Goal: Find specific page/section: Find specific page/section

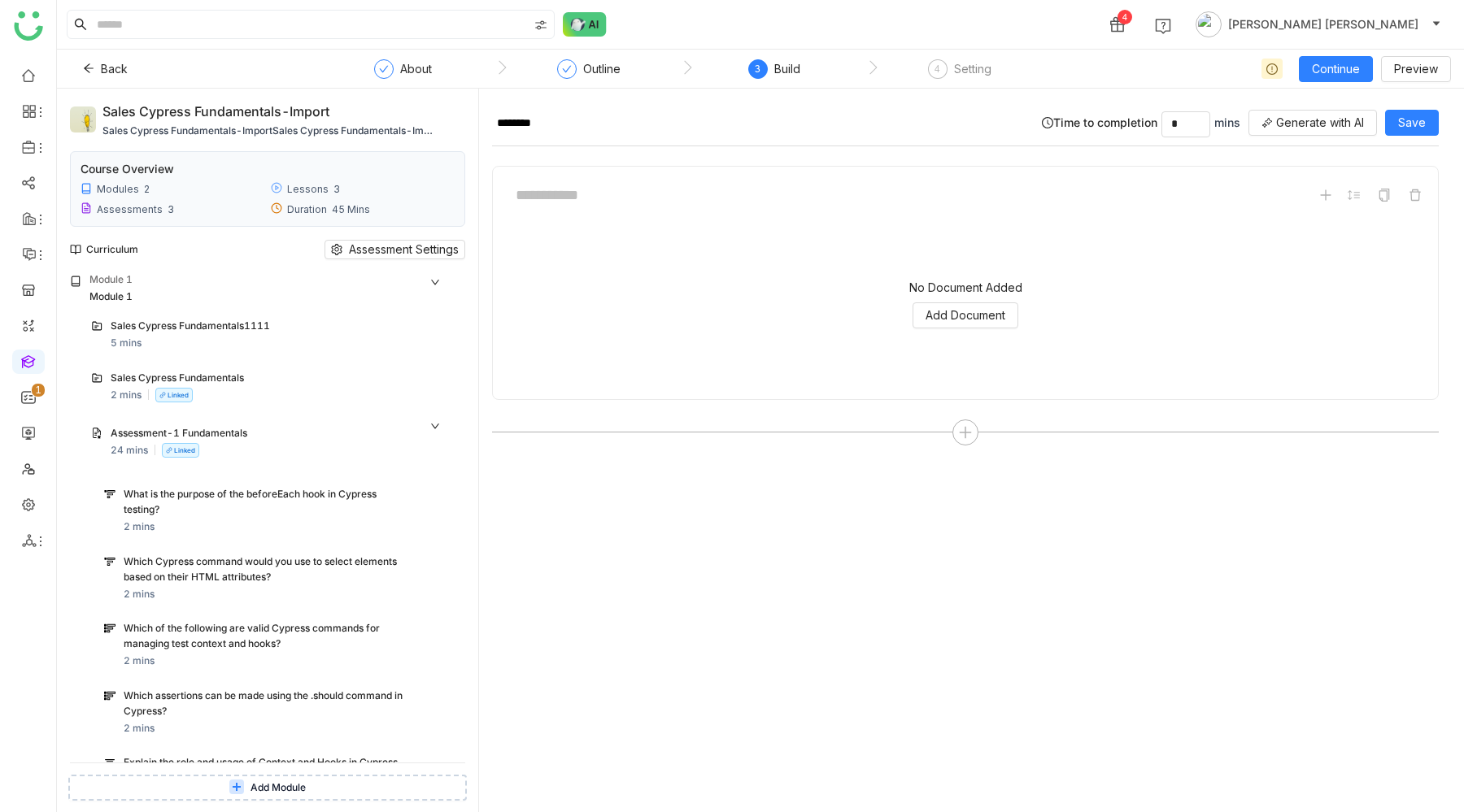
scroll to position [1278, 0]
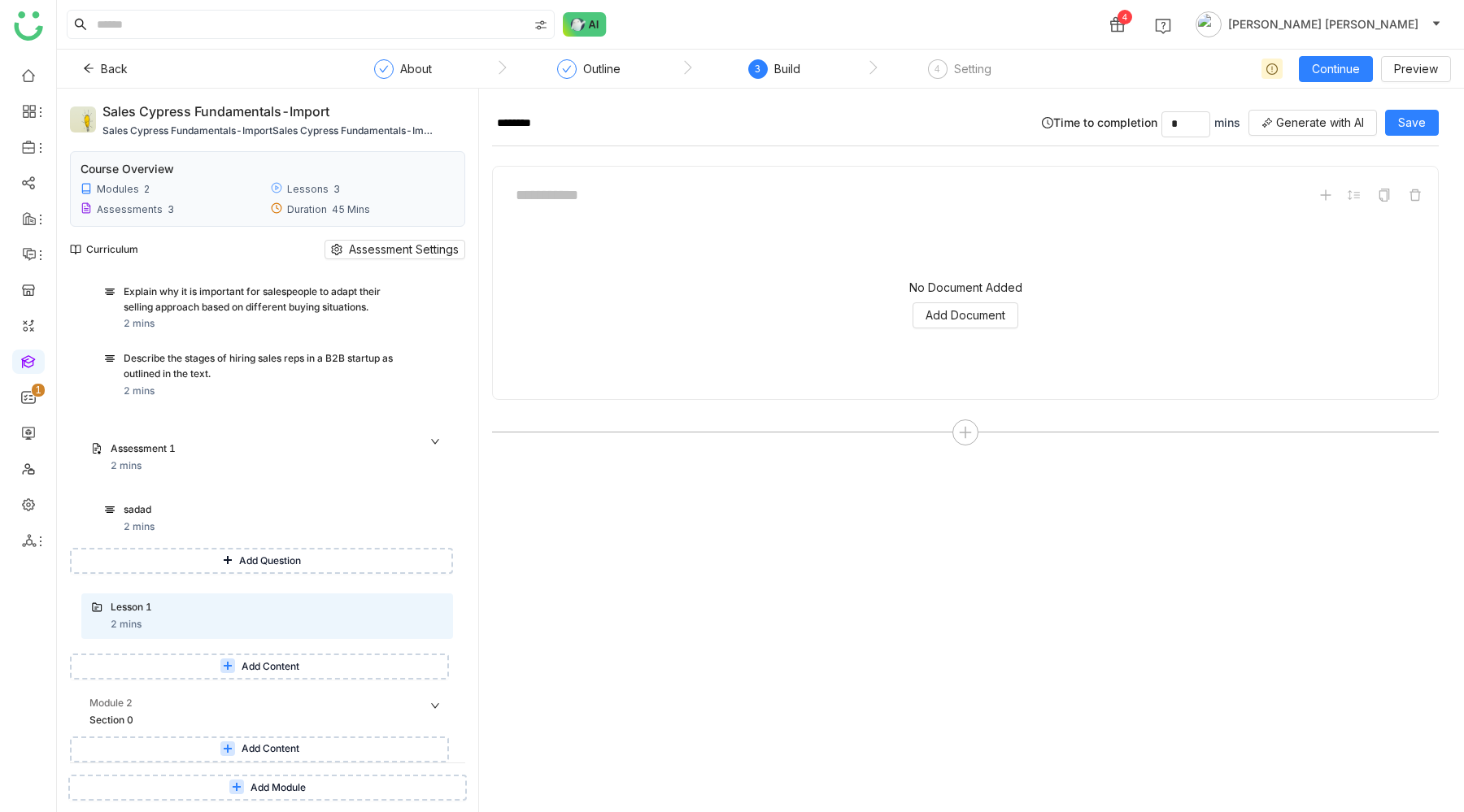
click at [29, 365] on link at bounding box center [28, 360] width 15 height 14
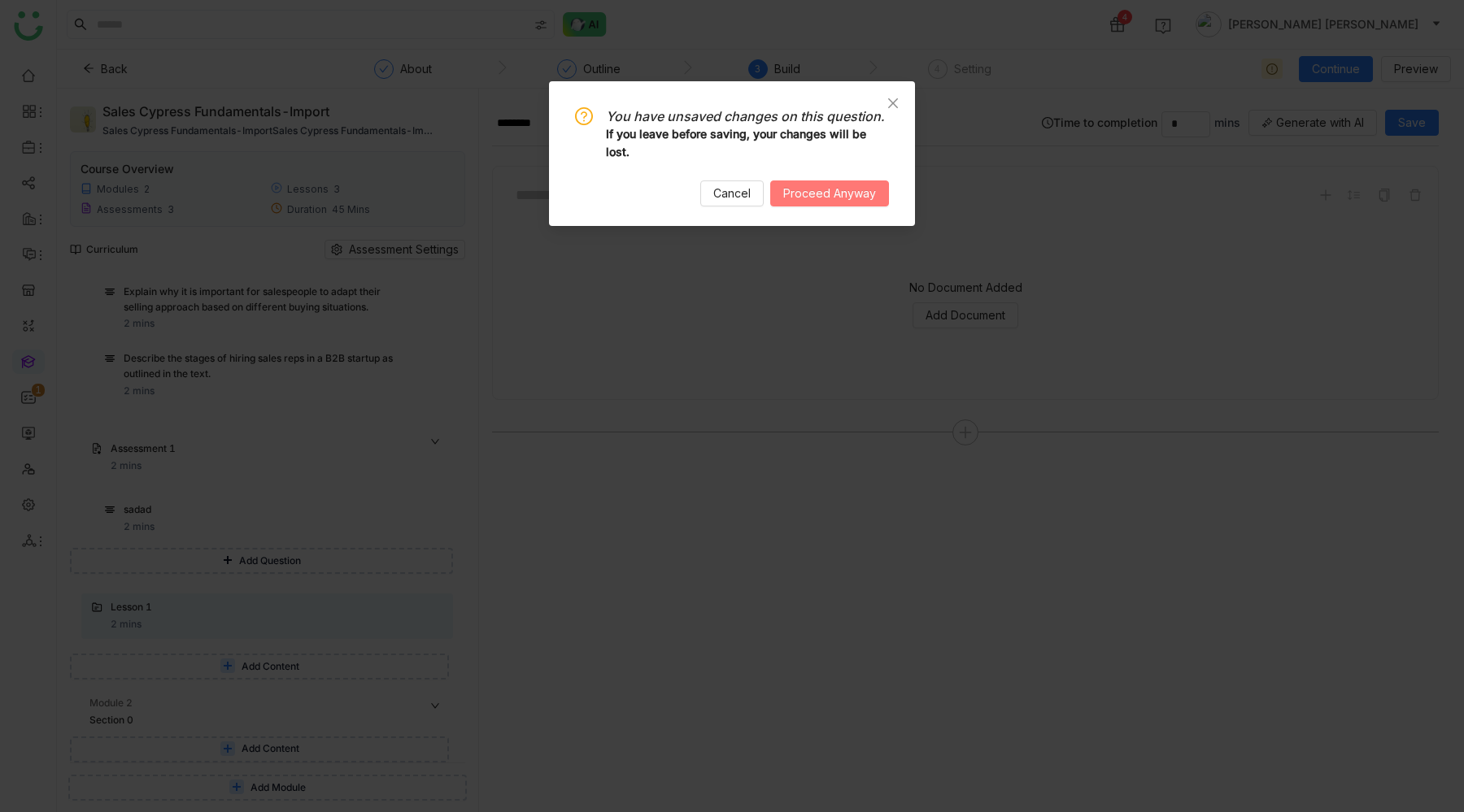
click at [813, 202] on span "Proceed Anyway" at bounding box center [829, 193] width 93 height 18
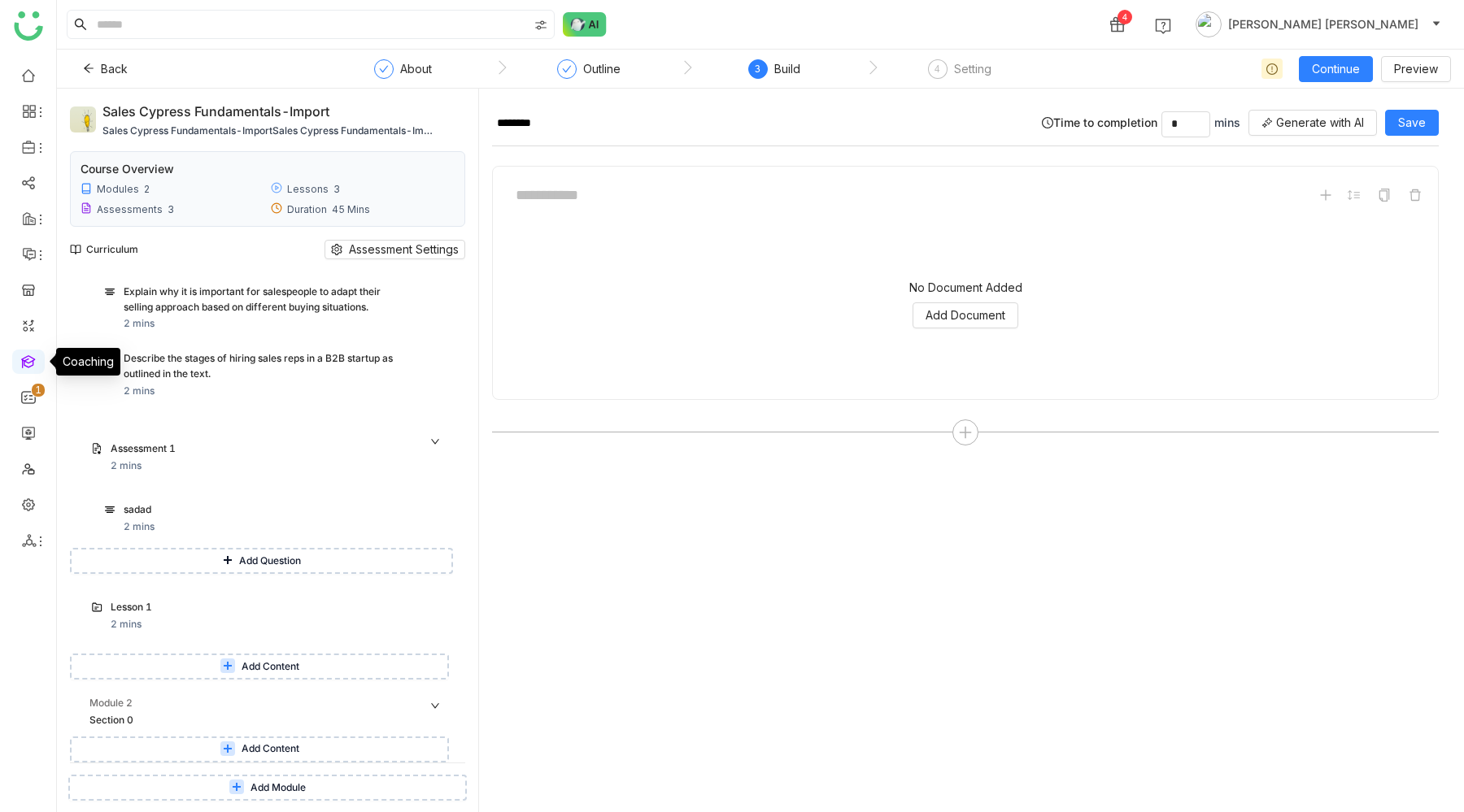
click at [28, 359] on link at bounding box center [28, 360] width 15 height 14
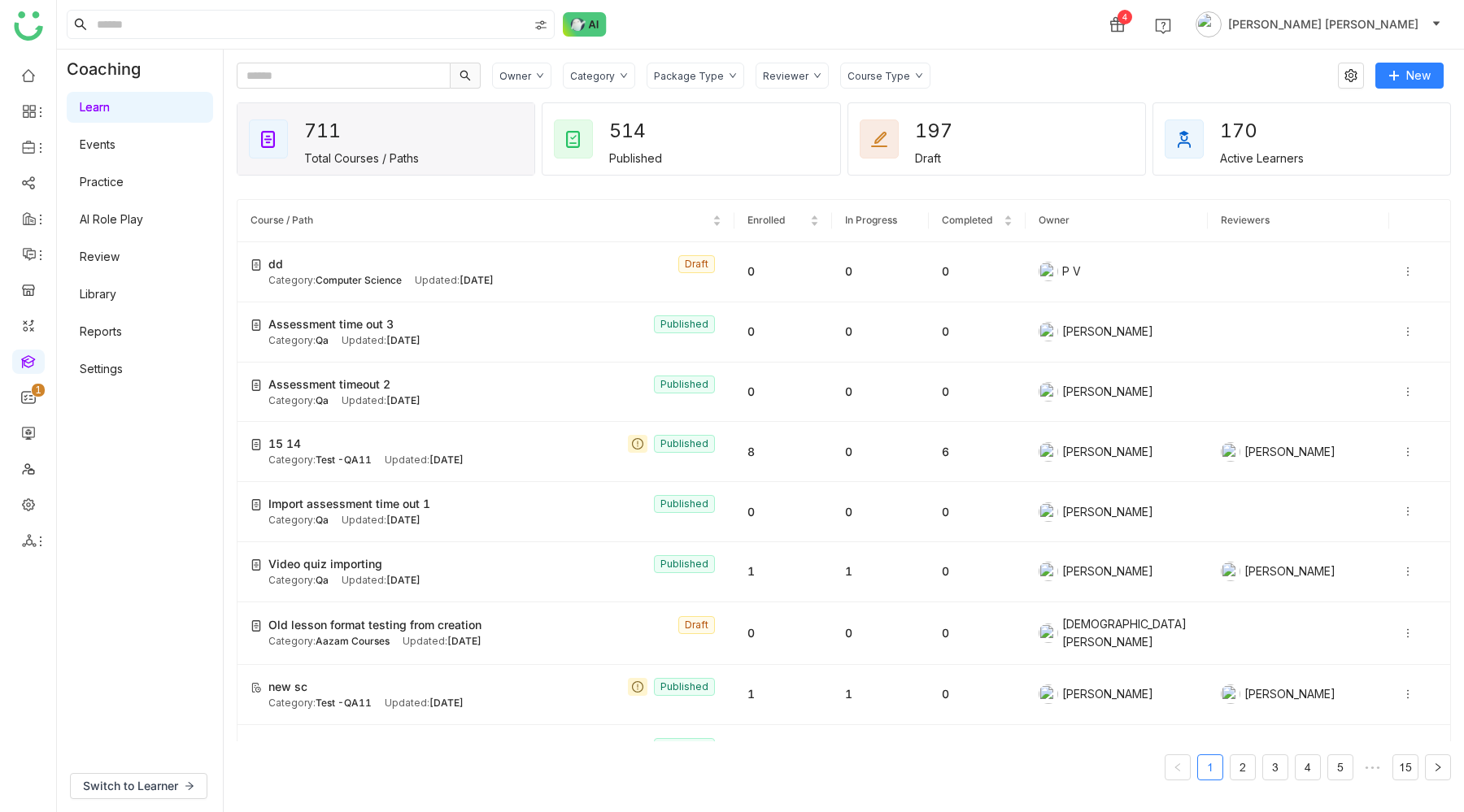
click at [133, 224] on link "AI Role Play" at bounding box center [111, 219] width 64 height 14
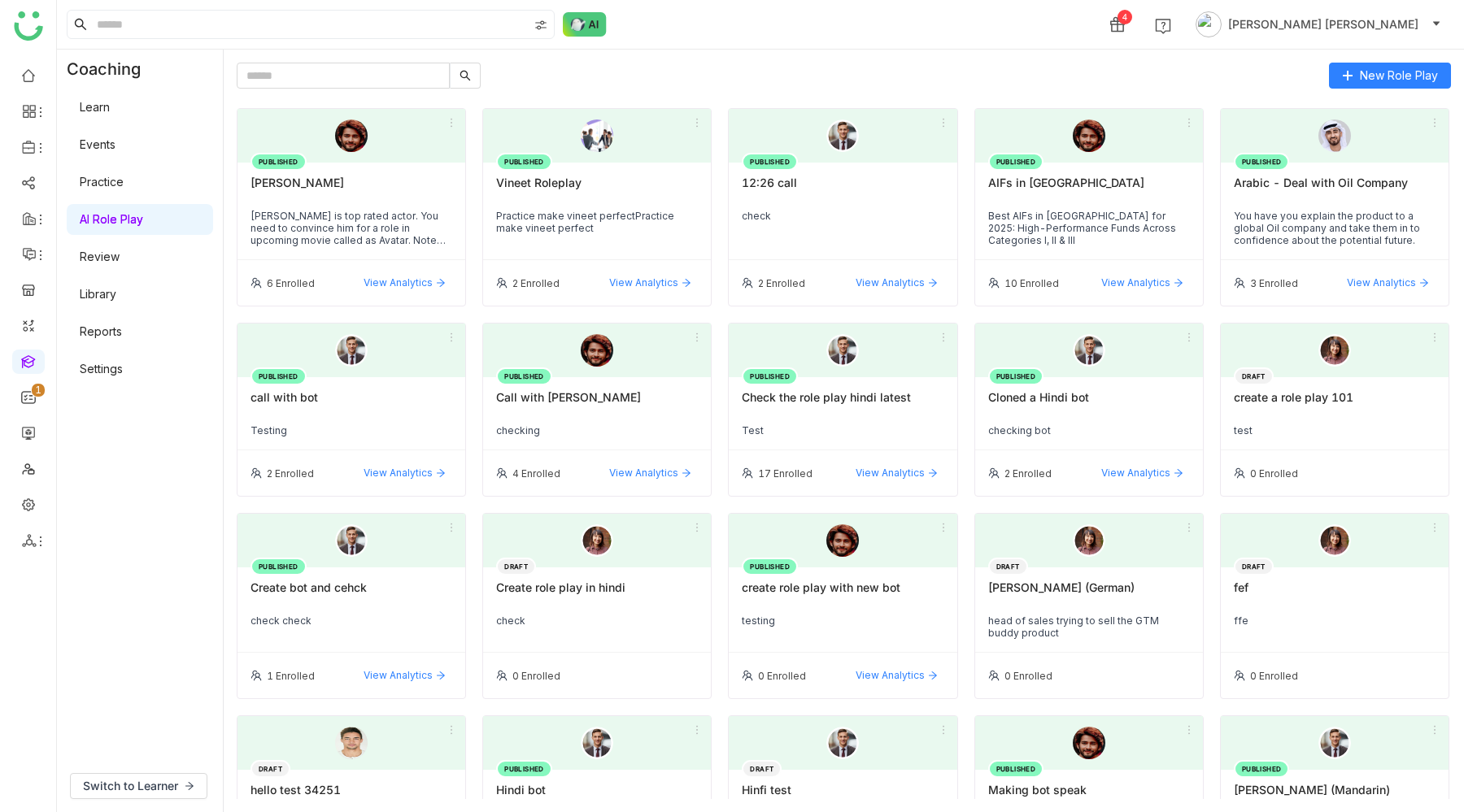
click at [109, 103] on link "Learn" at bounding box center [94, 107] width 30 height 14
